Goal: Navigation & Orientation: Find specific page/section

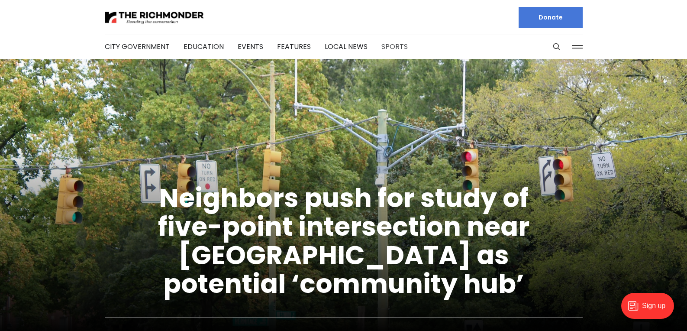
click at [383, 44] on link "Sports" at bounding box center [394, 47] width 26 height 10
